Goal: Task Accomplishment & Management: Manage account settings

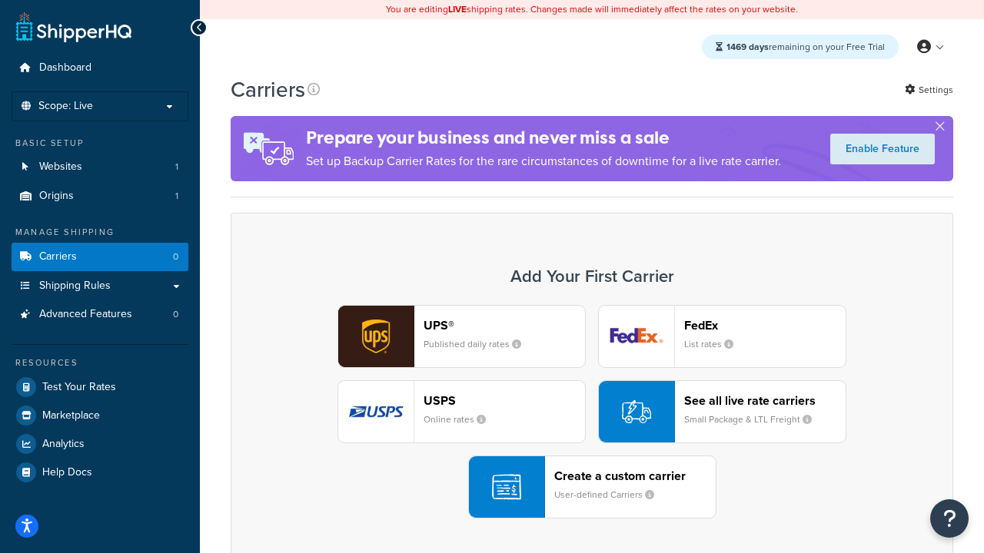
click at [592, 412] on div "UPS® Published daily rates FedEx List rates USPS Online rates See all live rate…" at bounding box center [592, 412] width 690 height 214
click at [765, 325] on header "FedEx" at bounding box center [764, 325] width 161 height 15
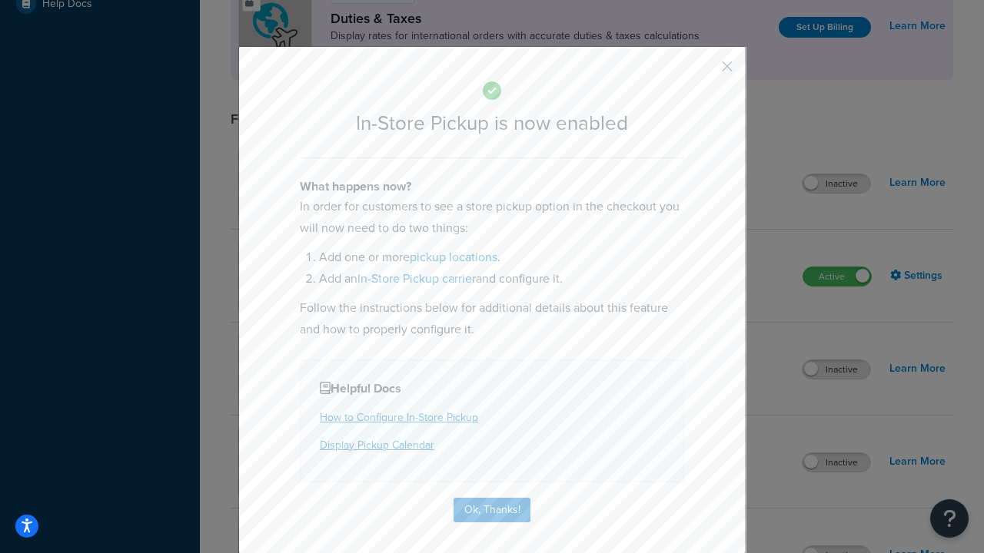
click at [704, 71] on button "button" at bounding box center [705, 72] width 4 height 4
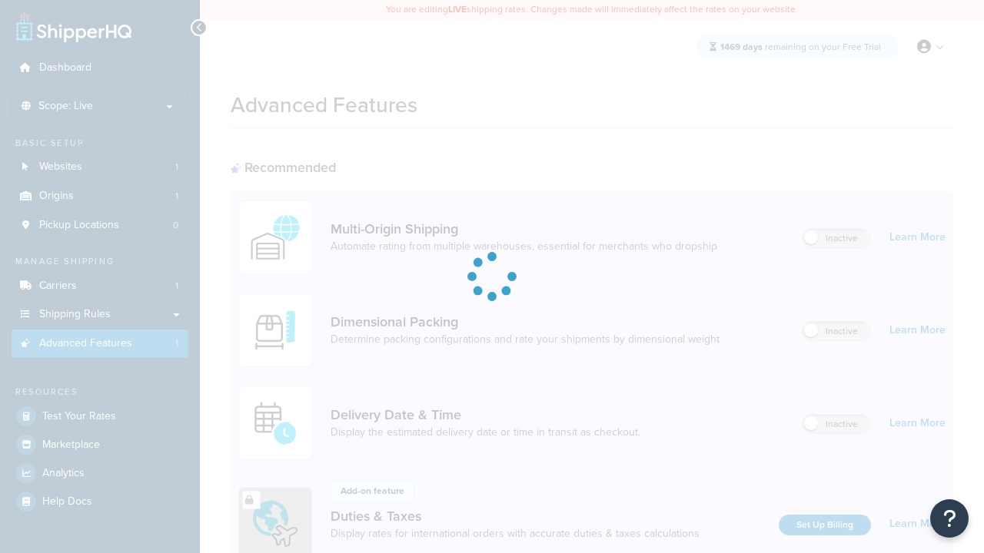
scroll to position [498, 0]
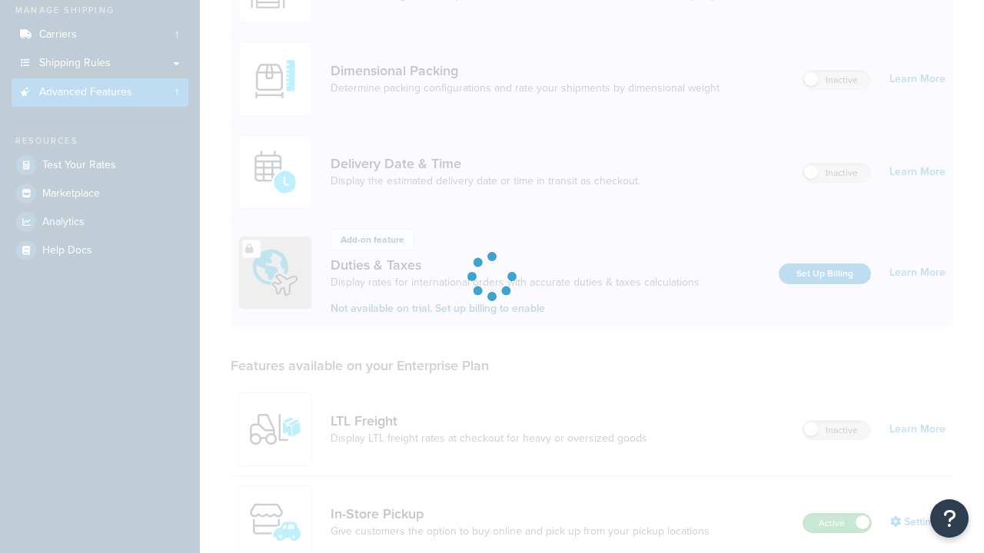
click at [837, 514] on label "Active" at bounding box center [837, 523] width 68 height 18
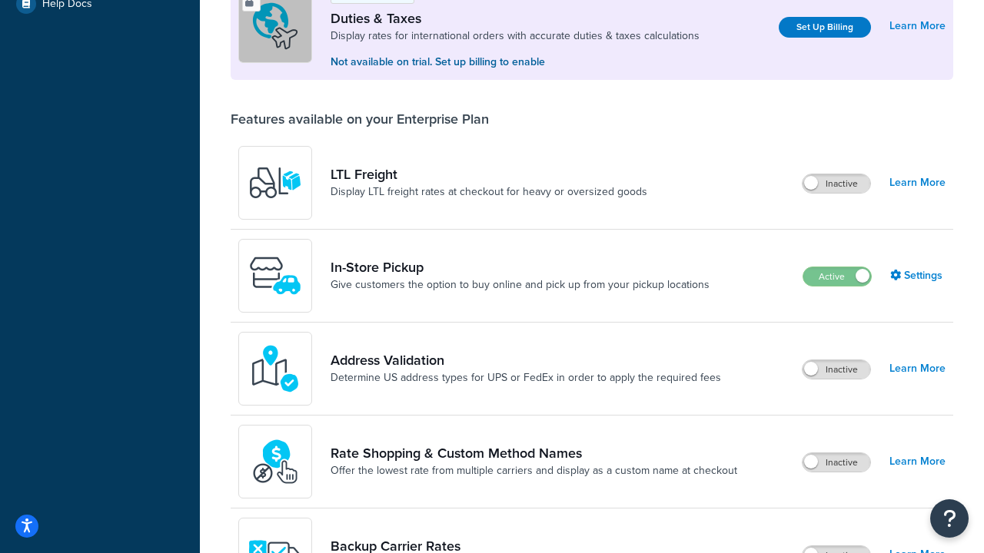
scroll to position [469, 0]
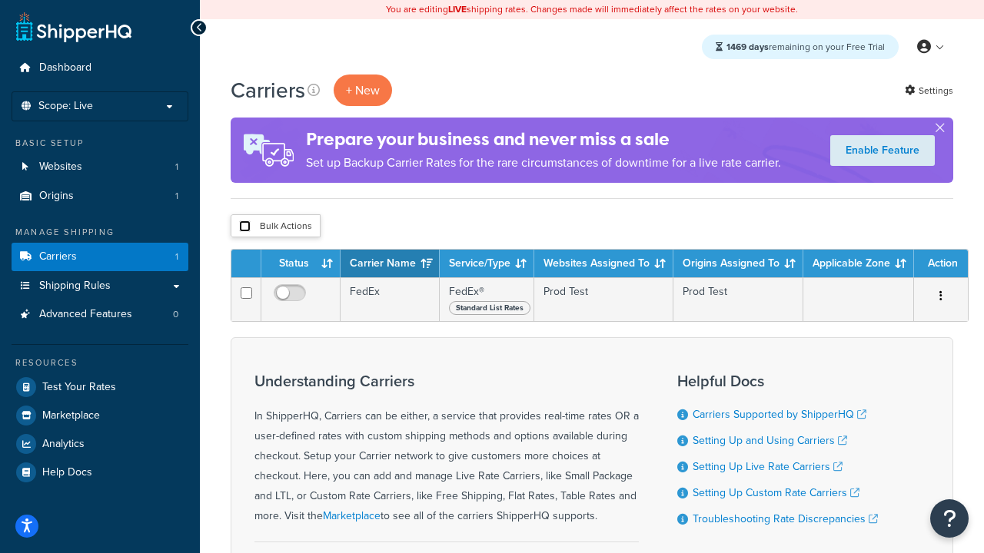
click at [244, 227] on input "checkbox" at bounding box center [245, 227] width 12 height 12
checkbox input "true"
click at [0, 0] on button "Delete" at bounding box center [0, 0] width 0 height 0
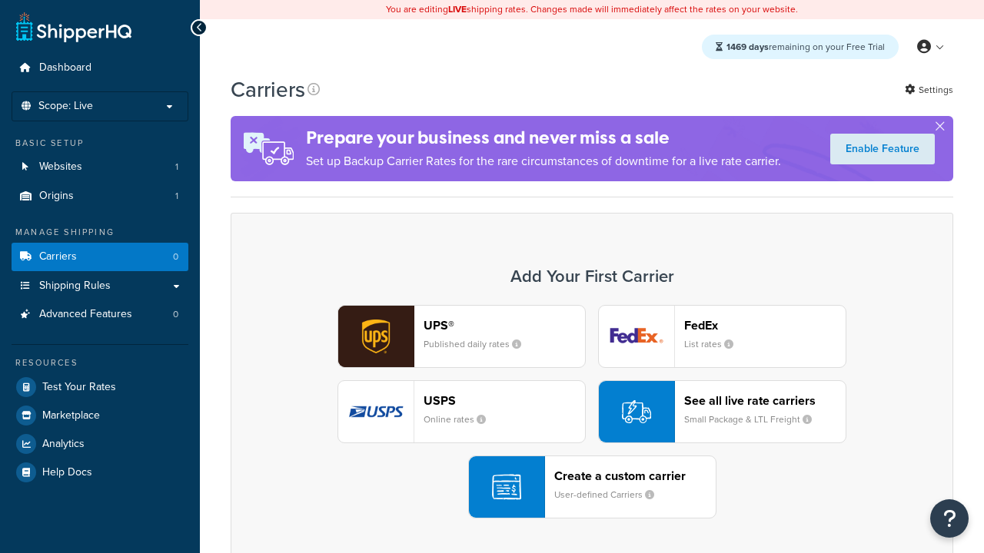
scroll to position [305, 0]
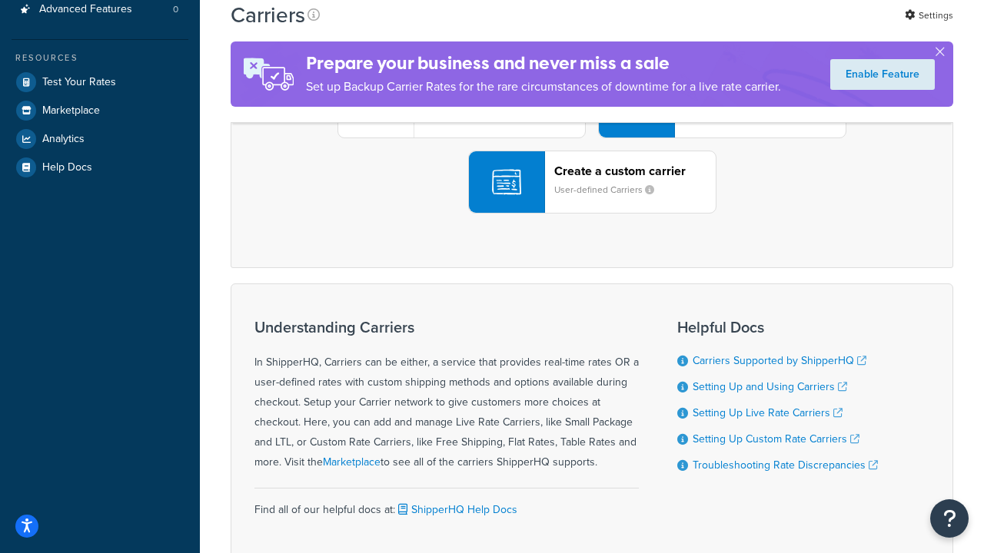
click at [592, 214] on div "UPS® Published daily rates FedEx List rates USPS Online rates See all live rate…" at bounding box center [592, 107] width 690 height 214
click at [765, 28] on header "FedEx" at bounding box center [764, 20] width 161 height 15
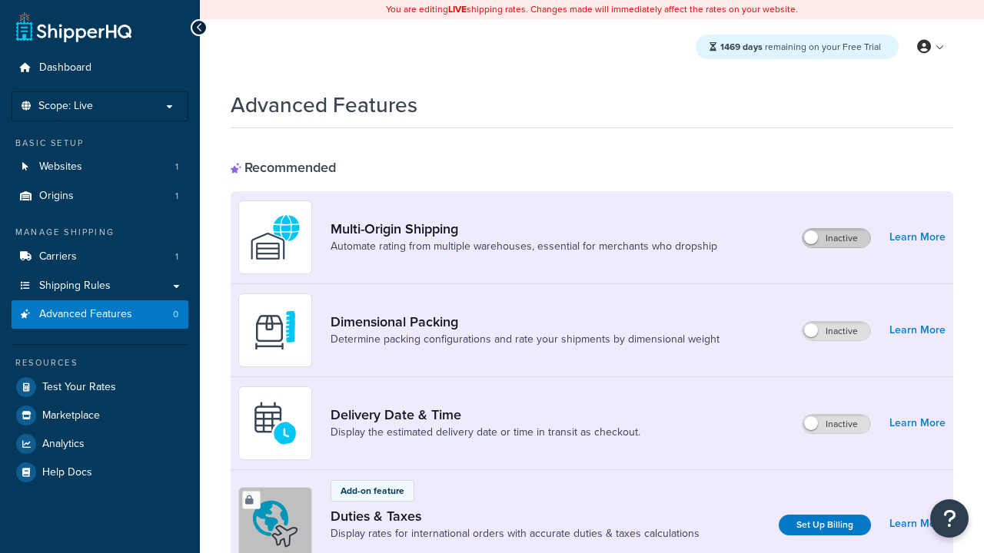
click at [836, 238] on label "Inactive" at bounding box center [836, 238] width 68 height 18
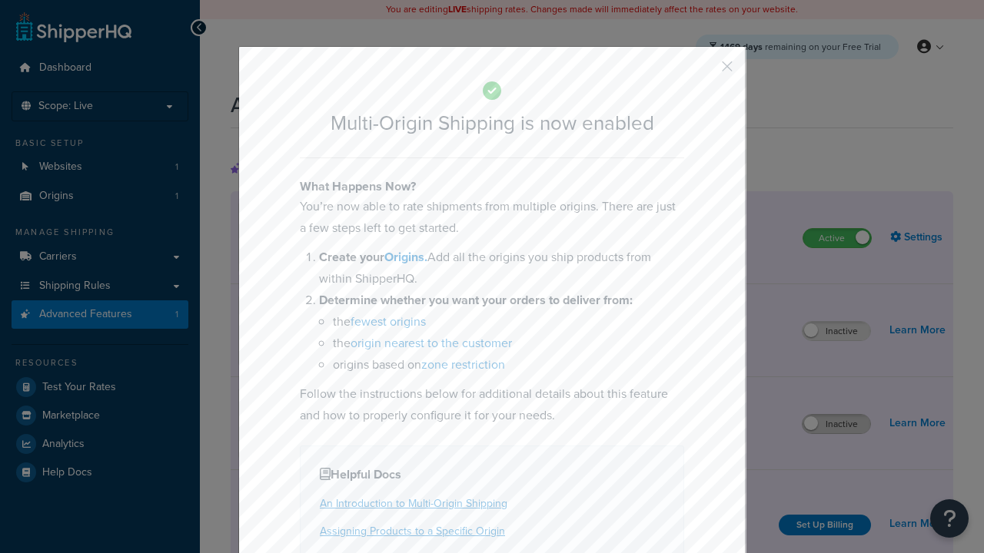
click at [704, 70] on button "button" at bounding box center [705, 72] width 4 height 4
click at [836, 424] on label "Inactive" at bounding box center [836, 424] width 68 height 18
click at [704, 71] on button "button" at bounding box center [705, 72] width 4 height 4
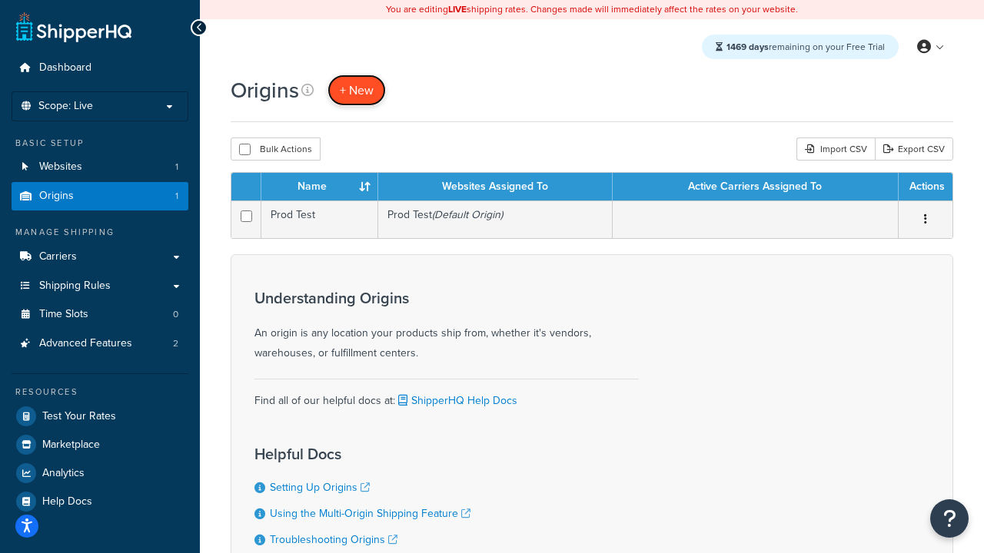
click at [357, 90] on span "+ New" at bounding box center [357, 90] width 34 height 18
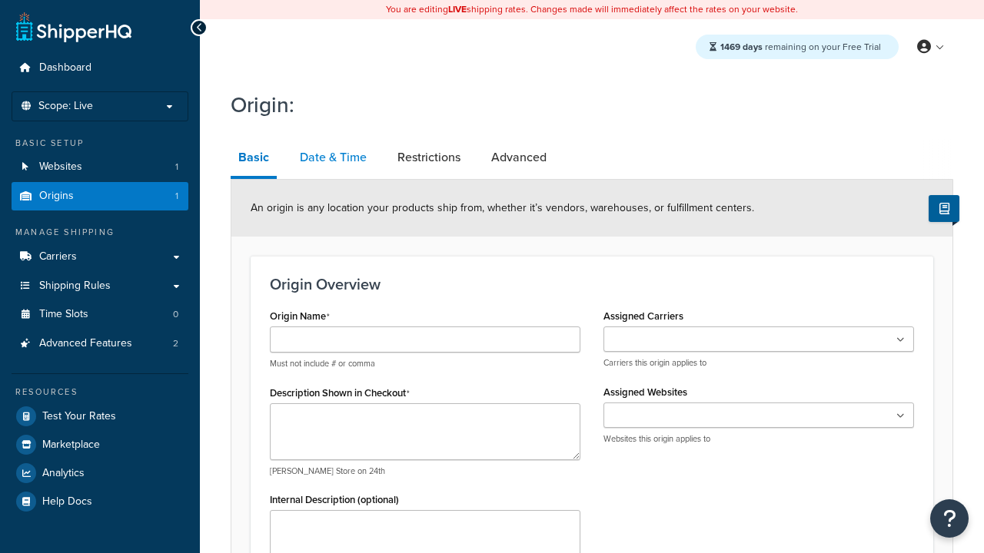
click at [333, 158] on link "Date & Time" at bounding box center [333, 157] width 82 height 37
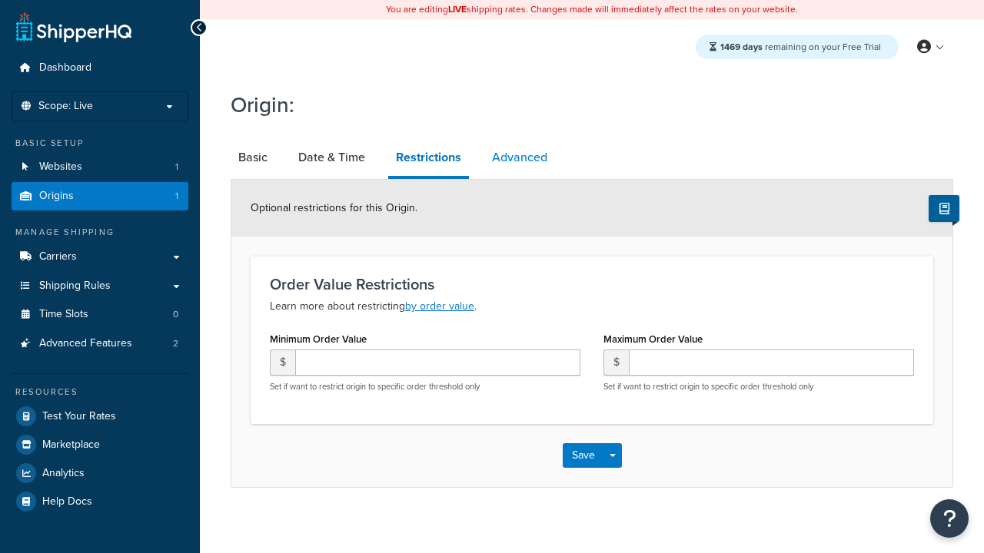
click at [520, 158] on link "Advanced" at bounding box center [519, 157] width 71 height 37
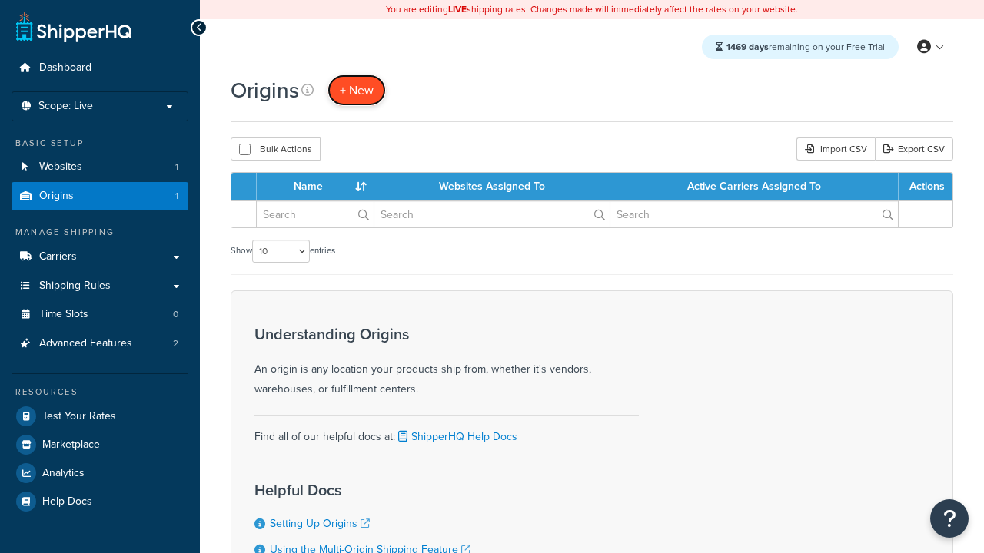
click at [357, 90] on span "+ New" at bounding box center [357, 90] width 34 height 18
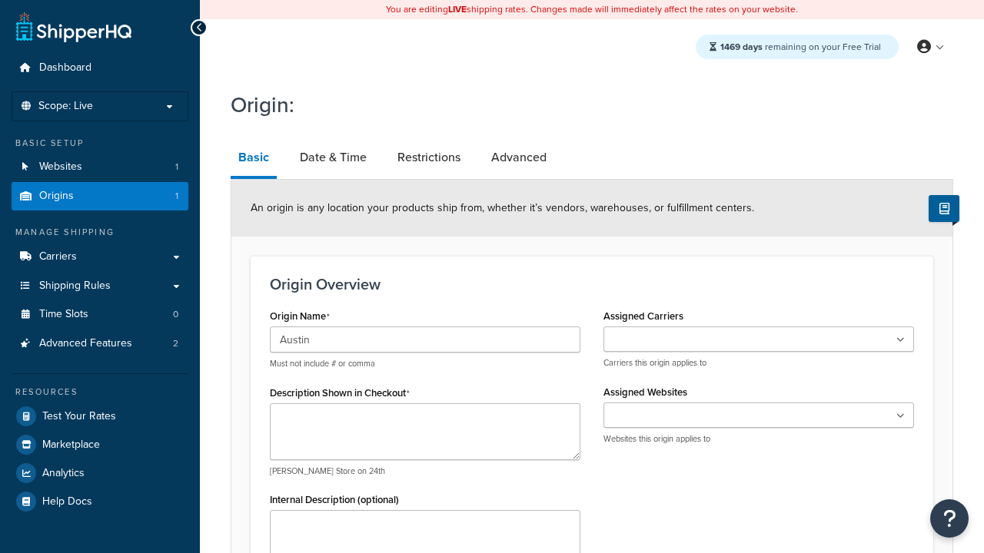
type input "Austin"
type textarea "Austin"
type input "Test Street"
type input "Austin"
select select "43"
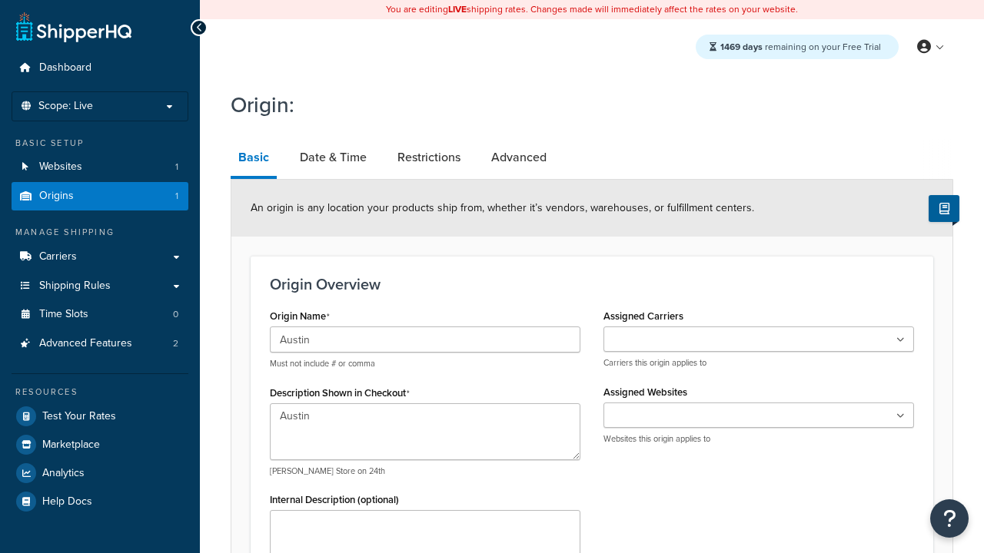
type input "Austin"
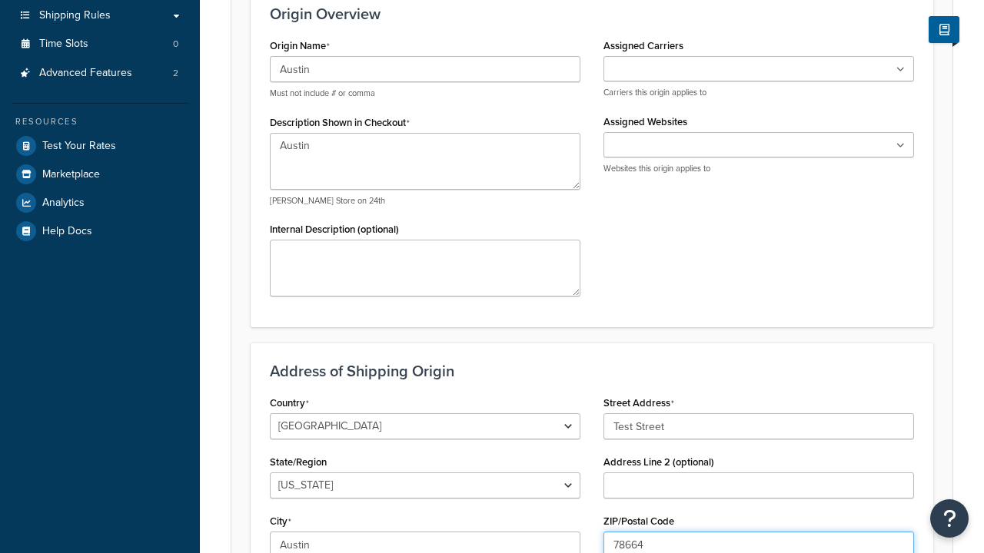
type input "78664"
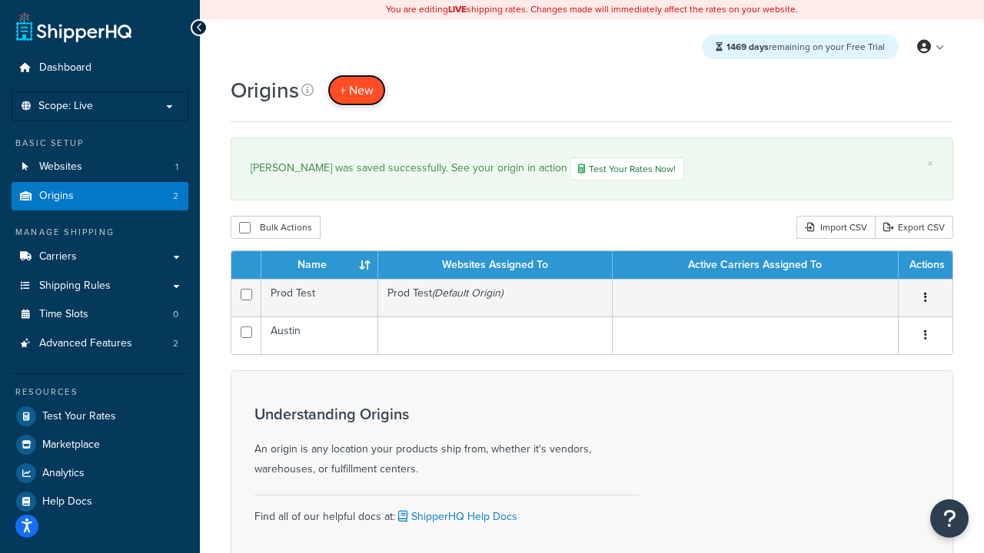
click at [357, 90] on span "+ New" at bounding box center [357, 90] width 34 height 18
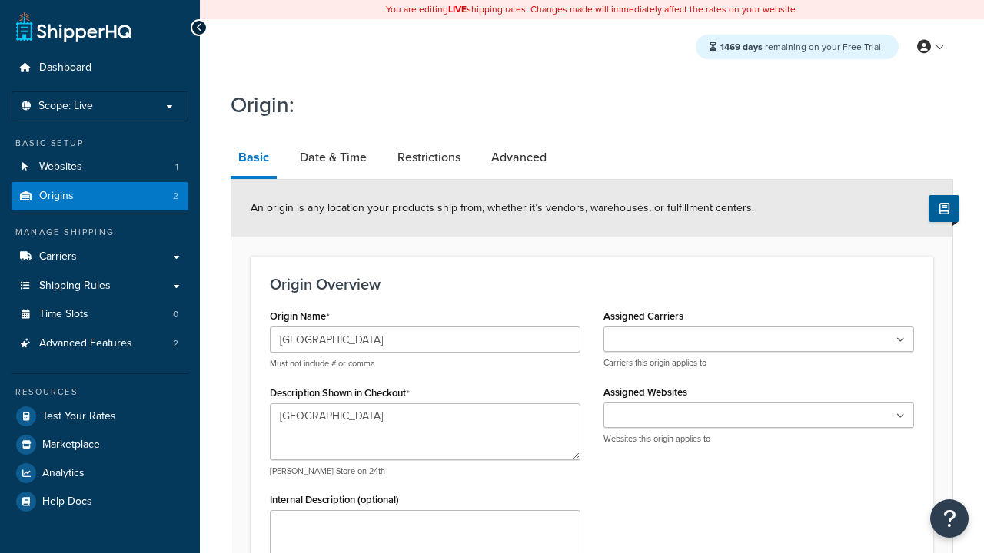
type textarea "[GEOGRAPHIC_DATA]"
type input "Test Street"
type input "Austin"
select select "43"
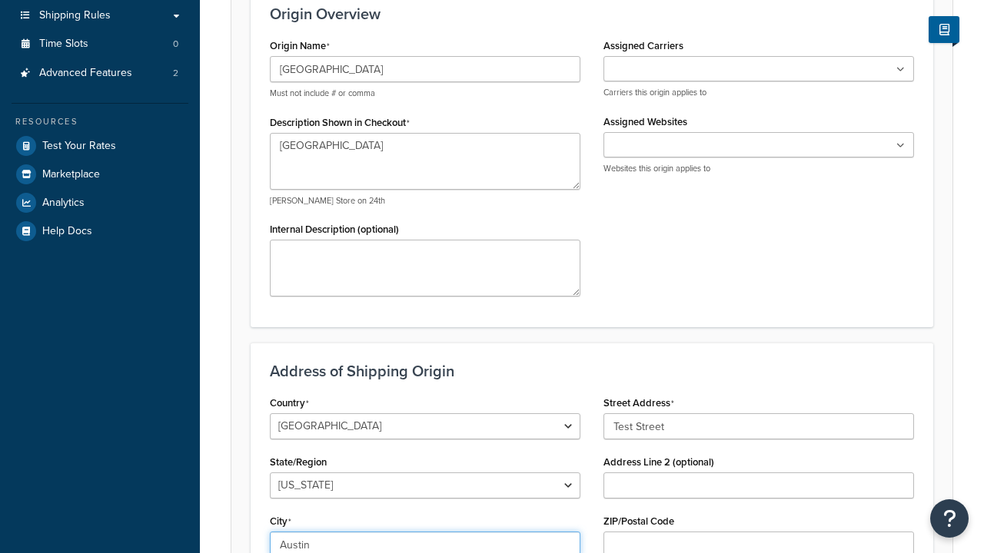
type input "Austin"
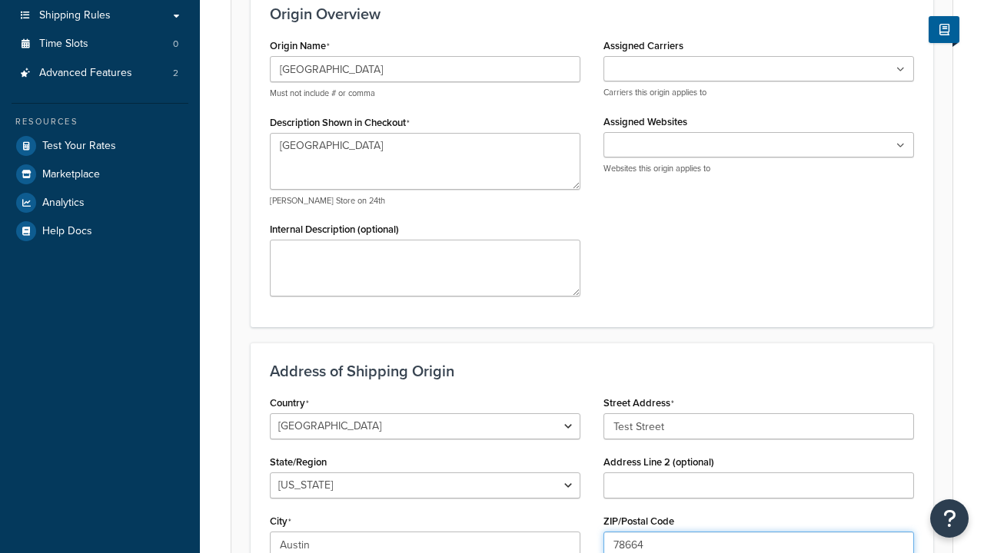
type input "78664"
